Goal: Task Accomplishment & Management: Manage account settings

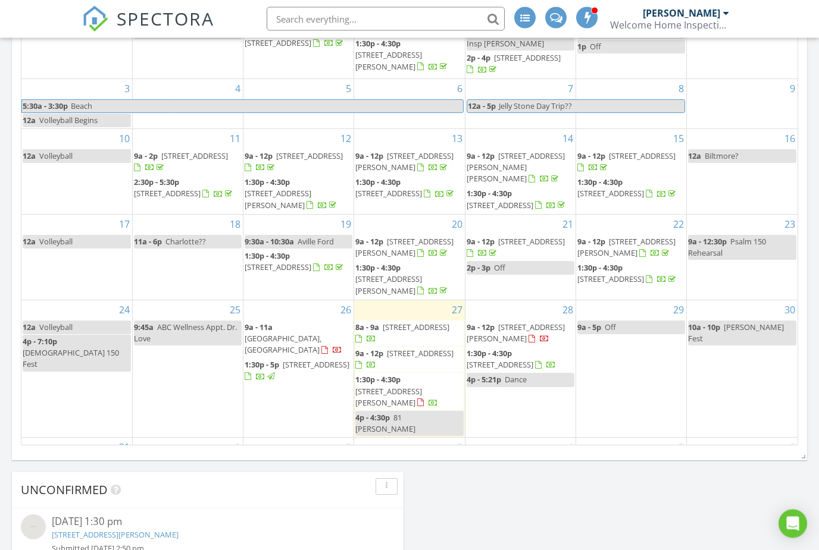
scroll to position [637, 0]
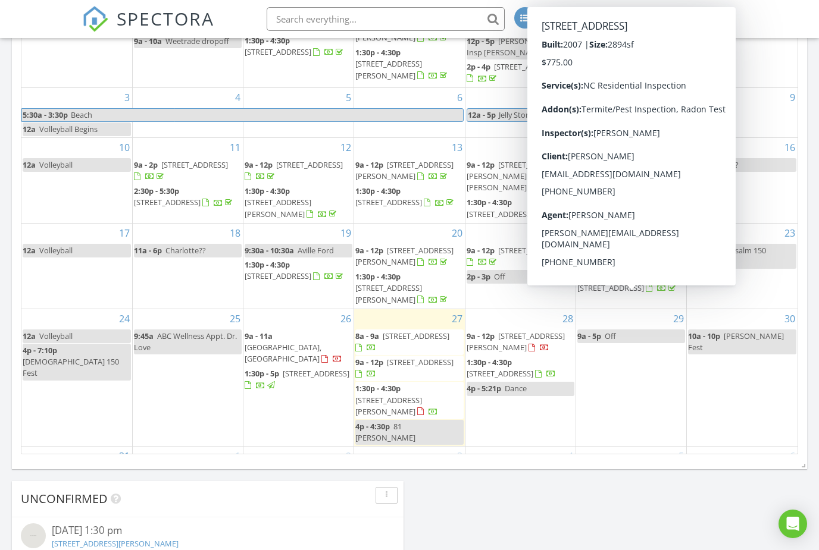
click at [630, 293] on span "76 Isuhdavga Ct, Brevard 28712" at bounding box center [610, 288] width 67 height 11
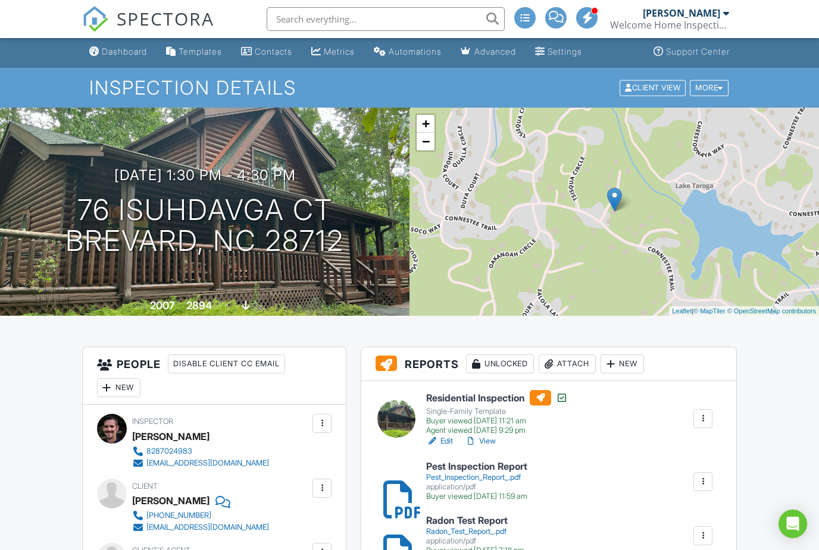
scroll to position [82, 0]
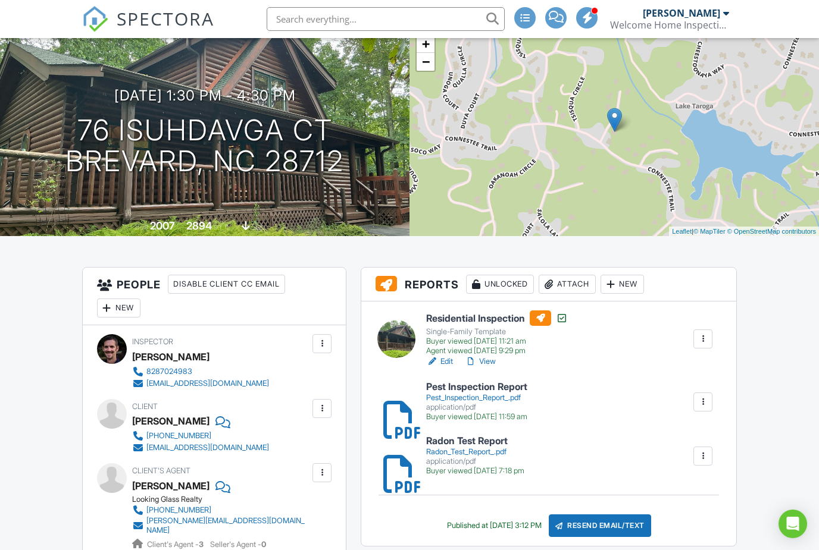
click at [143, 14] on span "SPECTORA" at bounding box center [166, 18] width 98 height 25
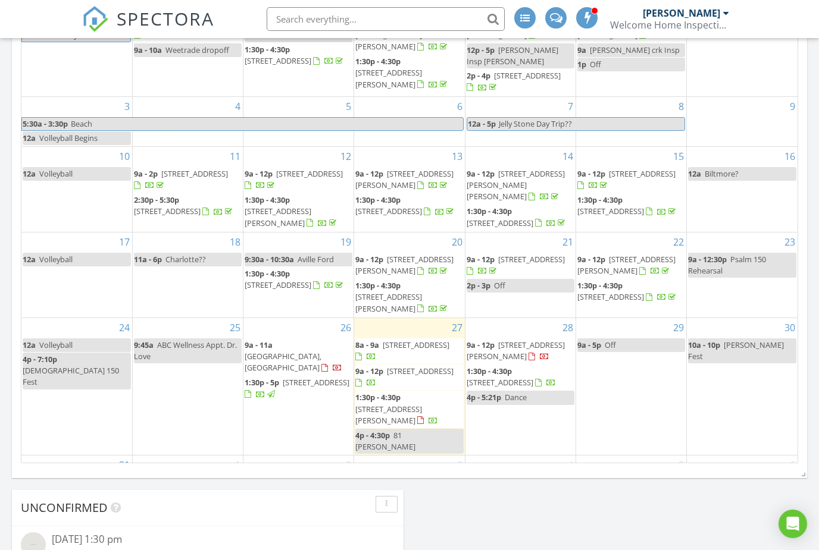
scroll to position [629, 0]
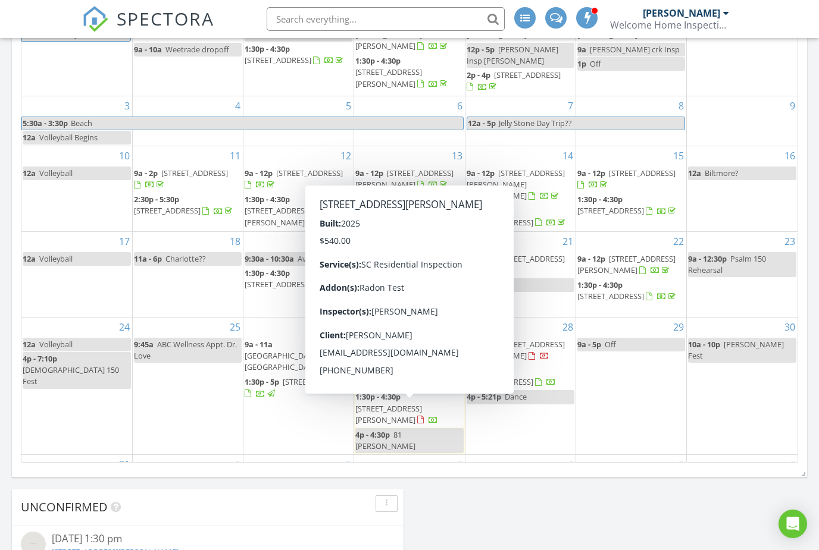
click at [422, 414] on span "556 Landseer Dr , Landrum 29356" at bounding box center [388, 414] width 67 height 22
